Goal: Task Accomplishment & Management: Manage account settings

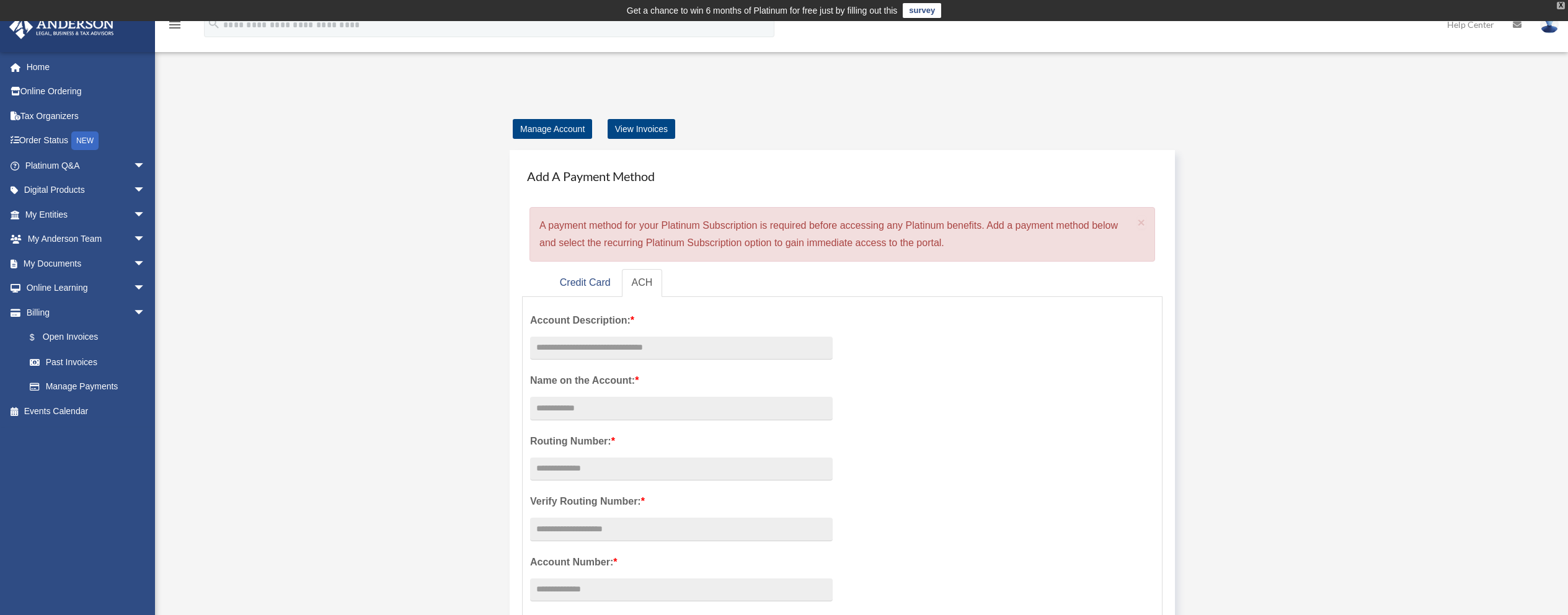
click at [1562, 4] on div "X" at bounding box center [1561, 6] width 8 height 7
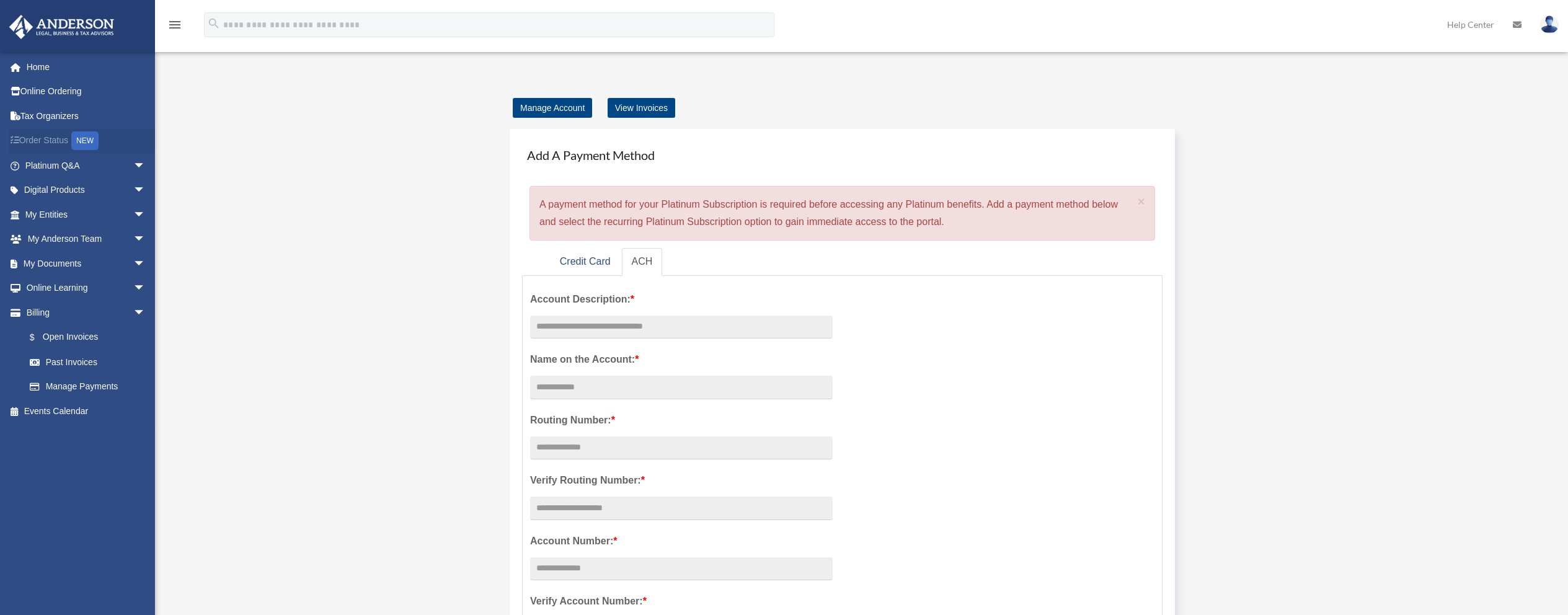
click at [51, 143] on link "Order Status NEW" at bounding box center [86, 141] width 156 height 26
click at [44, 312] on link "Billing arrow_drop_down" at bounding box center [86, 312] width 156 height 25
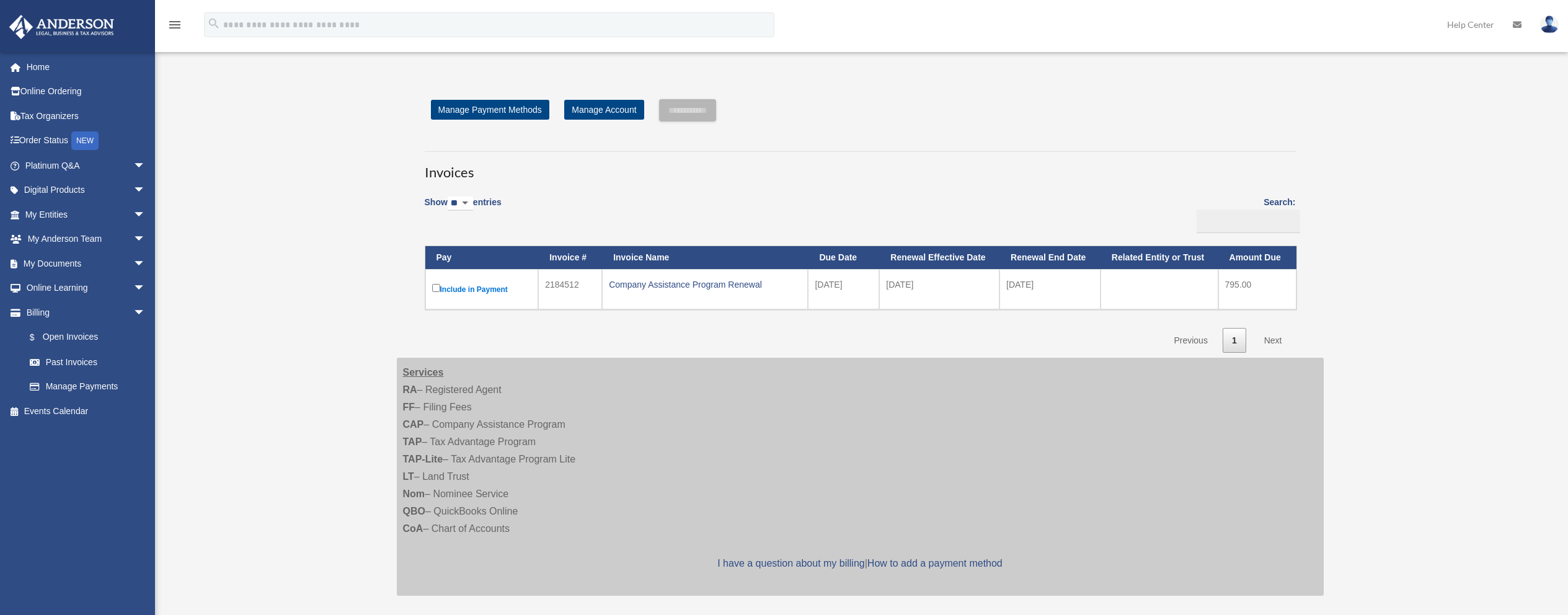
click at [1557, 26] on img at bounding box center [1550, 24] width 18 height 18
click at [1364, 112] on link "Logout" at bounding box center [1363, 108] width 124 height 26
